Goal: Task Accomplishment & Management: Use online tool/utility

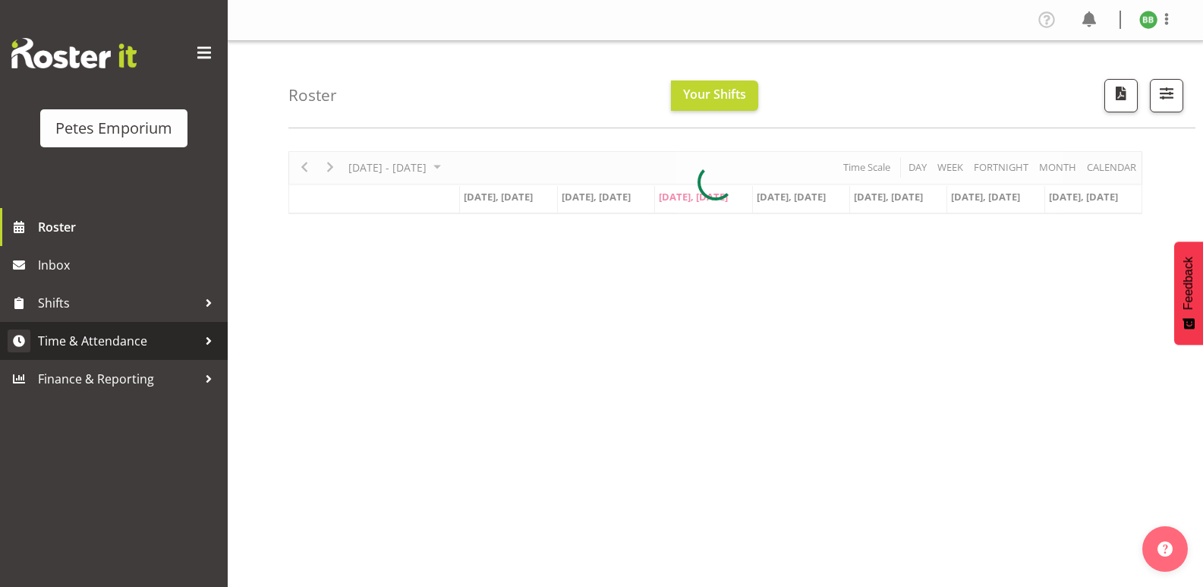
click at [143, 343] on span "Time & Attendance" at bounding box center [117, 340] width 159 height 23
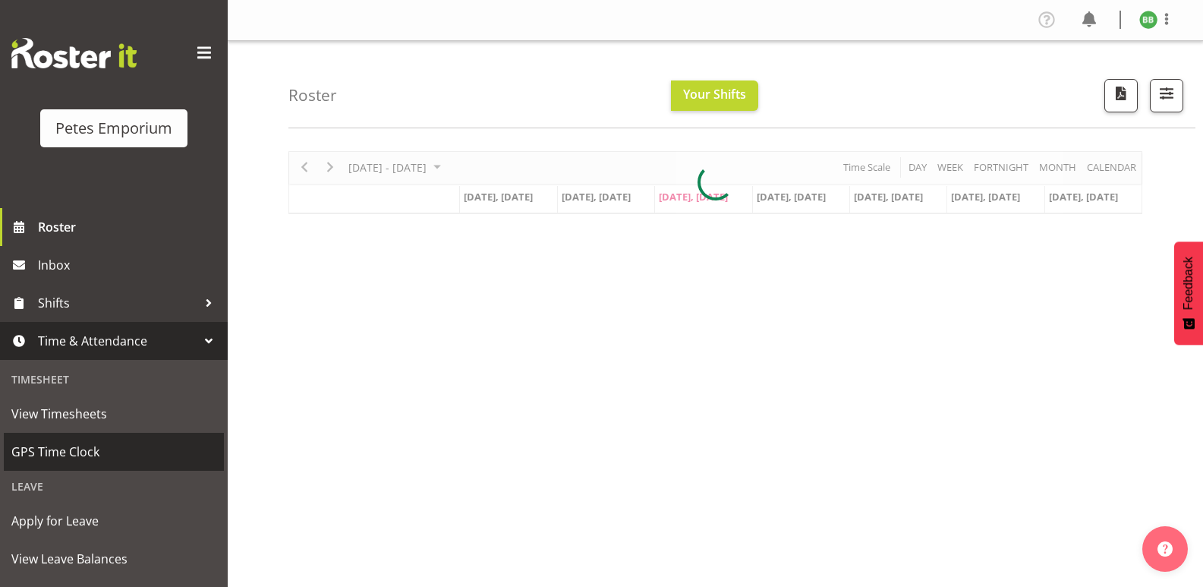
click at [102, 444] on span "GPS Time Clock" at bounding box center [113, 451] width 205 height 23
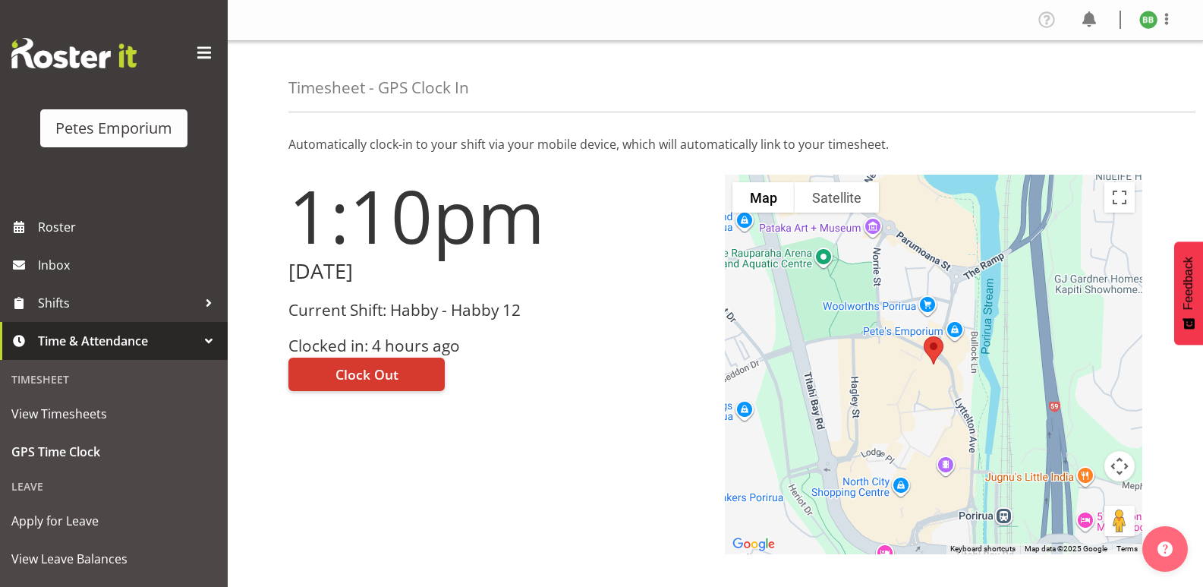
click at [199, 343] on div at bounding box center [208, 340] width 23 height 23
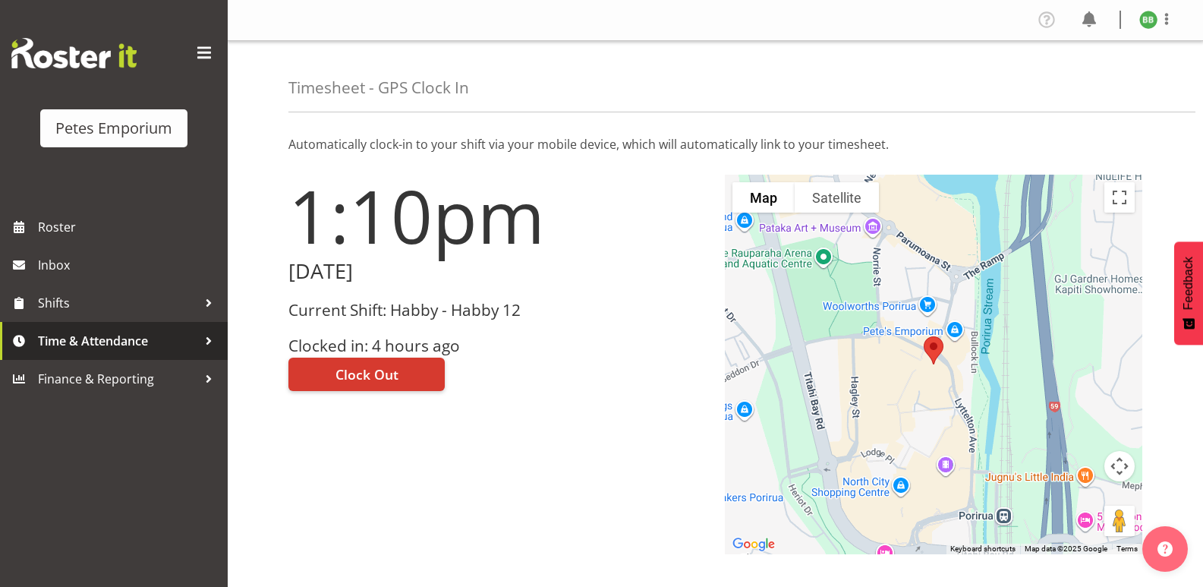
click at [197, 341] on span "Time & Attendance" at bounding box center [117, 340] width 159 height 23
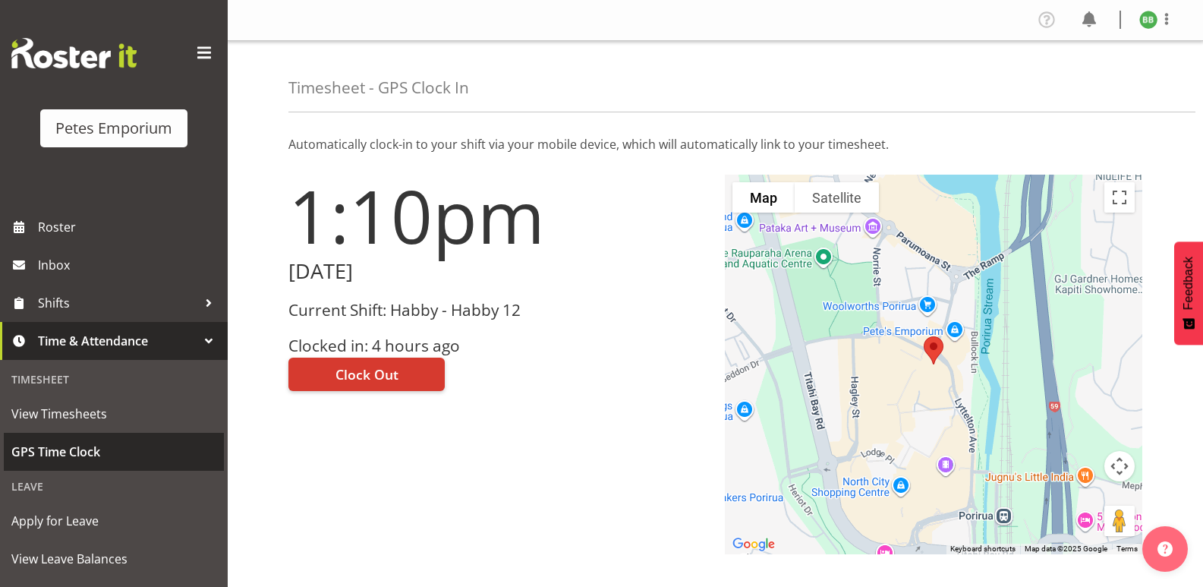
click at [107, 457] on span "GPS Time Clock" at bounding box center [113, 451] width 205 height 23
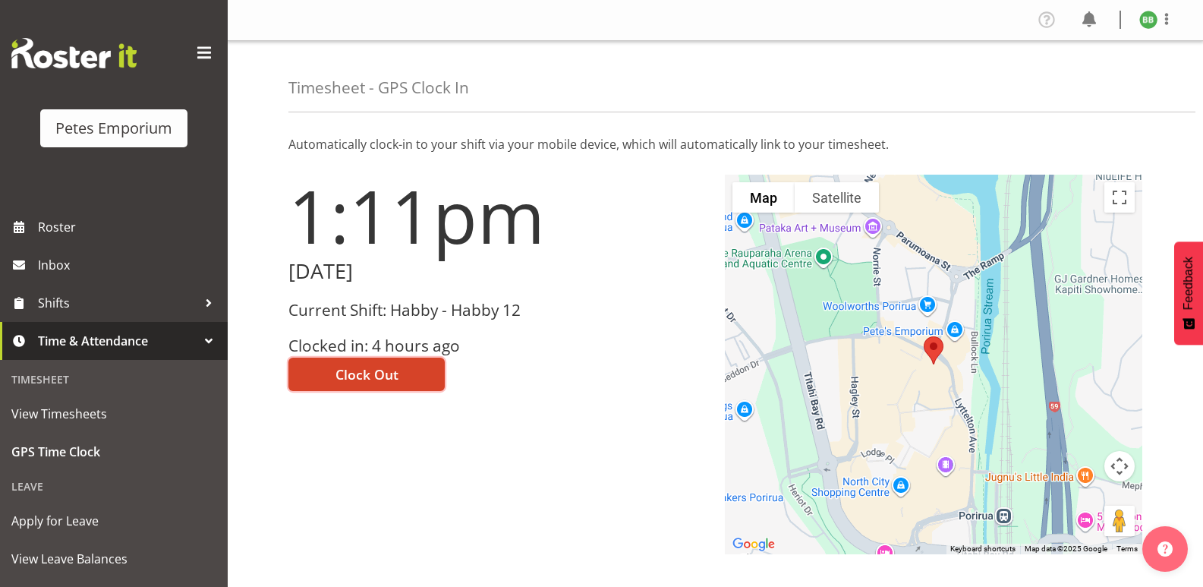
click at [386, 363] on button "Clock Out" at bounding box center [366, 373] width 156 height 33
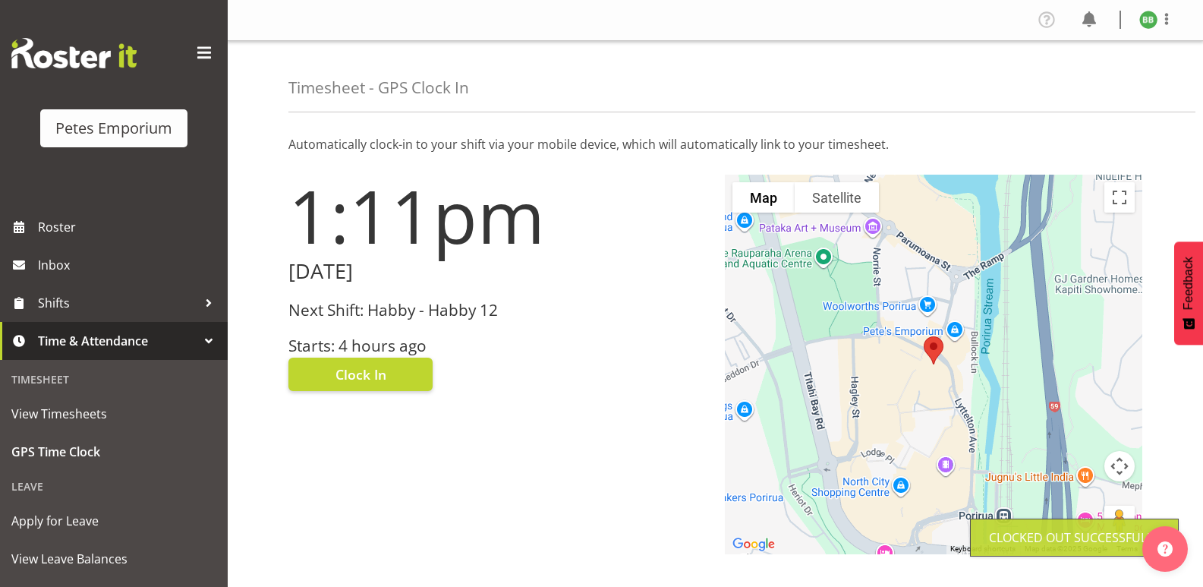
click at [1145, 22] on img at bounding box center [1148, 20] width 18 height 18
click at [1085, 83] on link "Log Out" at bounding box center [1103, 79] width 146 height 27
